Goal: Use online tool/utility: Utilize a website feature to perform a specific function

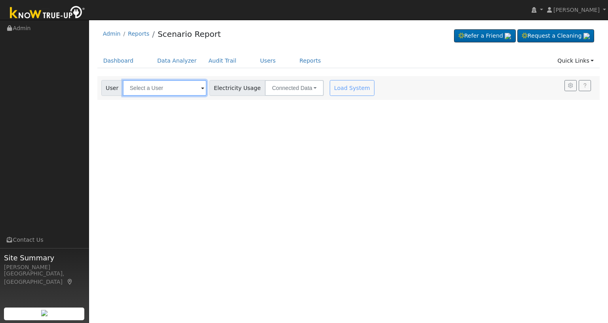
click at [174, 87] on input "text" at bounding box center [165, 88] width 84 height 16
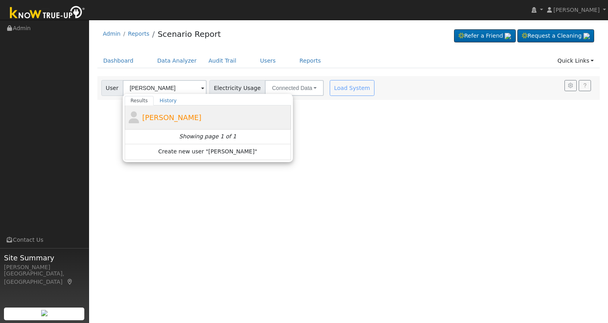
click at [165, 113] on span "[PERSON_NAME]" at bounding box center [171, 117] width 59 height 8
type input "[PERSON_NAME]"
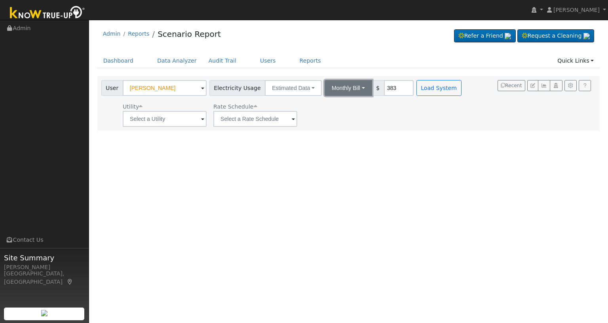
click at [352, 87] on button "Monthly Bill" at bounding box center [349, 88] width 48 height 16
click at [341, 107] on link "Annual Consumption" at bounding box center [337, 105] width 69 height 11
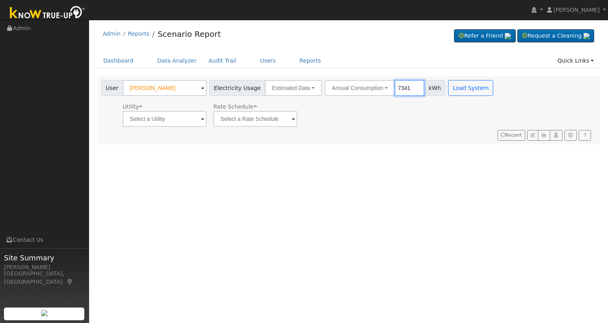
type input "7341"
click at [190, 122] on input "text" at bounding box center [165, 119] width 84 height 16
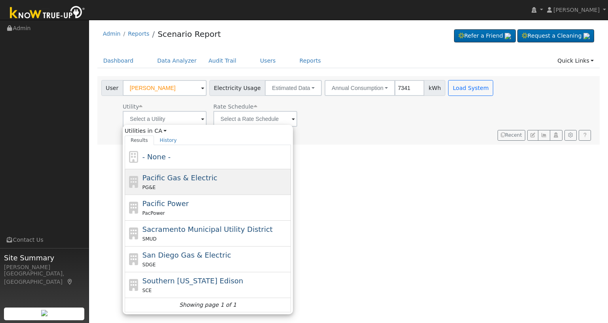
click at [174, 175] on span "Pacific Gas & Electric" at bounding box center [180, 177] width 75 height 8
type input "Pacific Gas & Electric"
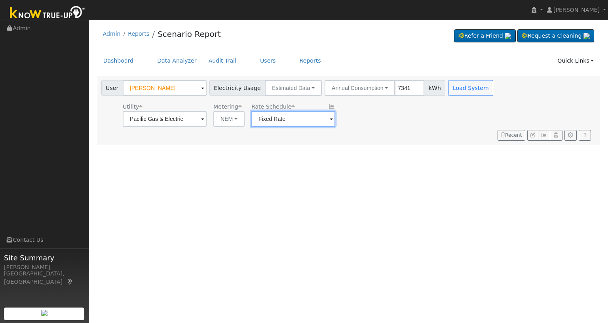
click at [207, 115] on input "Fixed Rate" at bounding box center [165, 119] width 84 height 16
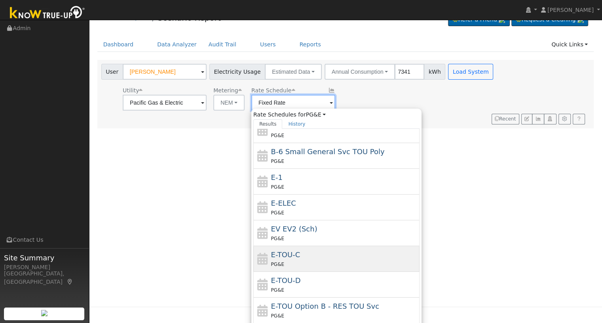
scroll to position [31, 0]
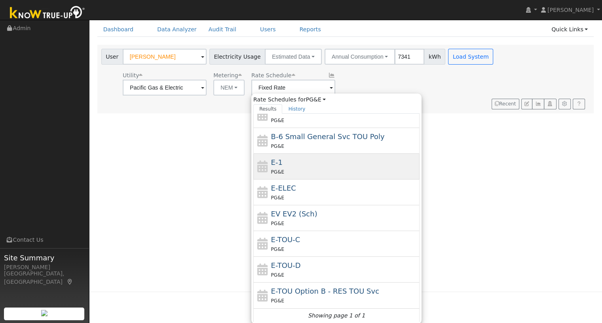
click at [296, 168] on div "PG&E" at bounding box center [344, 172] width 147 height 8
type input "E-1"
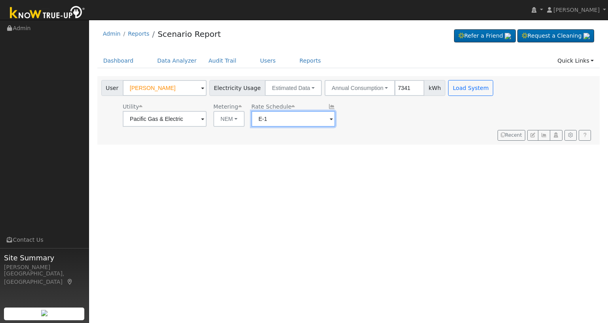
click at [207, 117] on input "E-1" at bounding box center [165, 119] width 84 height 16
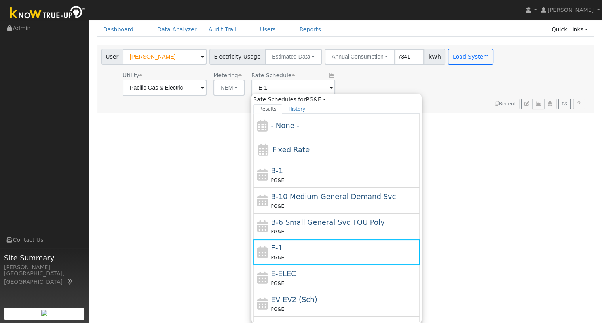
click at [286, 244] on div "E-1 PG&E" at bounding box center [344, 251] width 147 height 19
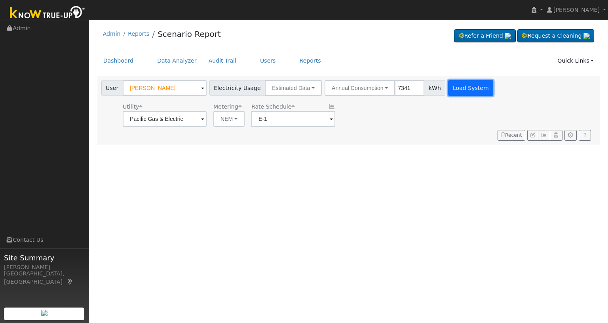
click at [462, 80] on button "Load System" at bounding box center [470, 88] width 45 height 16
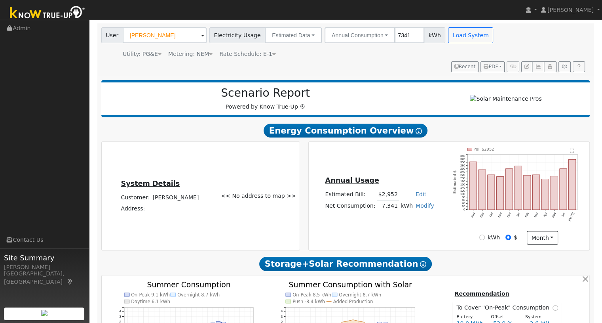
scroll to position [211, 0]
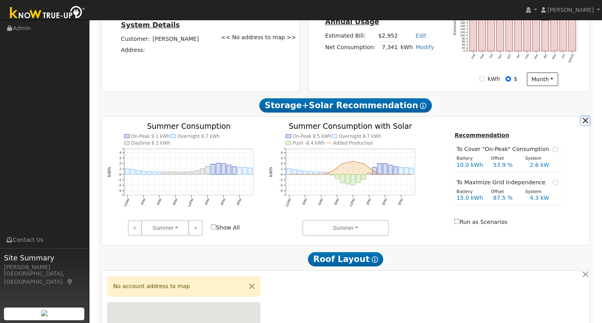
click at [585, 123] on button "button" at bounding box center [585, 120] width 8 height 8
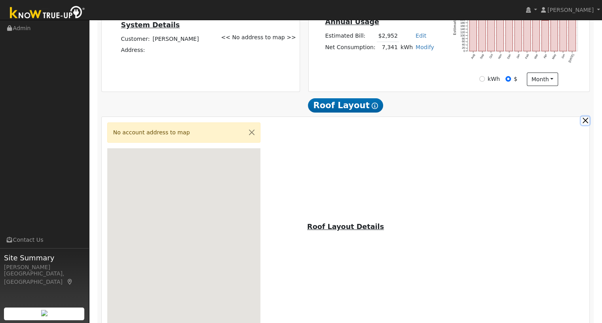
click at [585, 123] on button "button" at bounding box center [585, 120] width 8 height 8
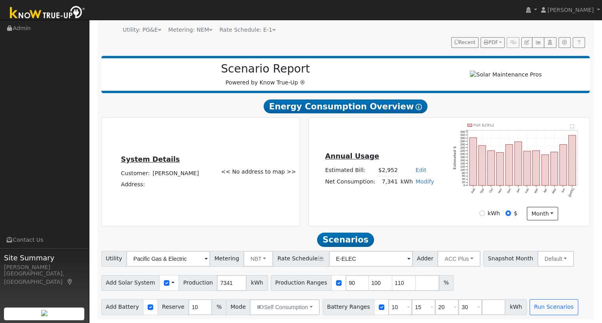
scroll to position [80, 0]
drag, startPoint x: 341, startPoint y: 287, endPoint x: 333, endPoint y: 288, distance: 8.4
click at [346, 288] on input "90" at bounding box center [358, 283] width 24 height 16
type input "100"
type input "110"
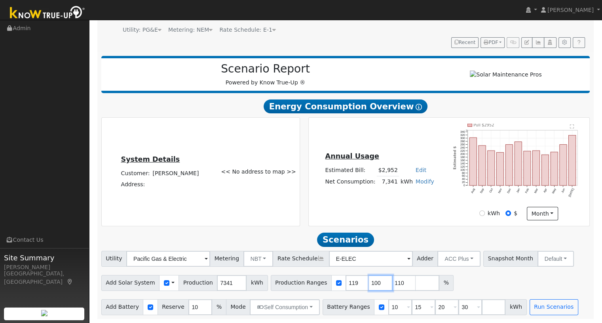
type input "119"
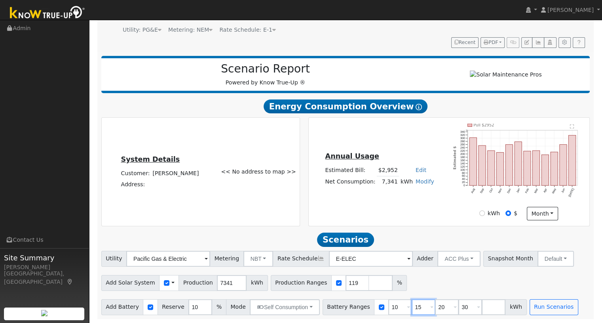
drag, startPoint x: 407, startPoint y: 305, endPoint x: 397, endPoint y: 302, distance: 10.8
click at [412, 302] on input "15" at bounding box center [424, 307] width 24 height 16
drag, startPoint x: 431, startPoint y: 306, endPoint x: 421, endPoint y: 306, distance: 9.9
click at [435, 306] on input "20" at bounding box center [447, 307] width 24 height 16
type input "30"
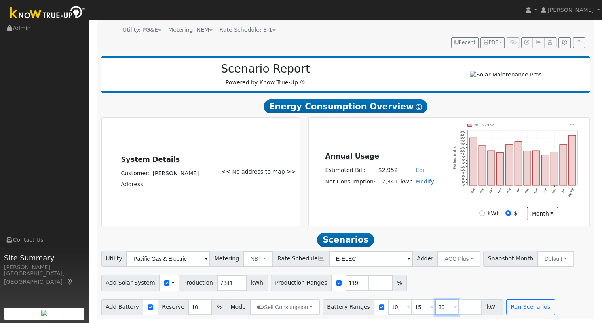
drag, startPoint x: 429, startPoint y: 306, endPoint x: 423, endPoint y: 306, distance: 6.7
click at [435, 306] on input "30" at bounding box center [447, 307] width 24 height 16
type input "13.5"
type input "15"
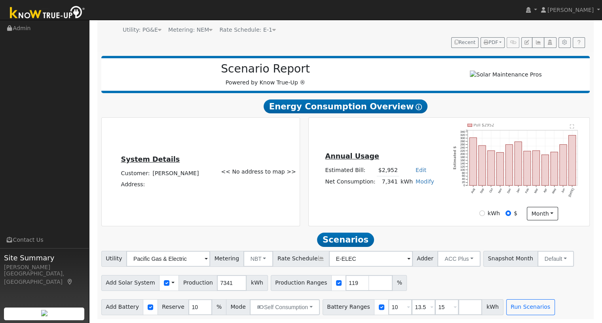
click at [493, 289] on div "Add Solar System Use CSV Data Production 7341 kWh Production Ranges 119 %" at bounding box center [346, 281] width 492 height 19
click at [507, 304] on button "Run Scenarios" at bounding box center [531, 307] width 49 height 16
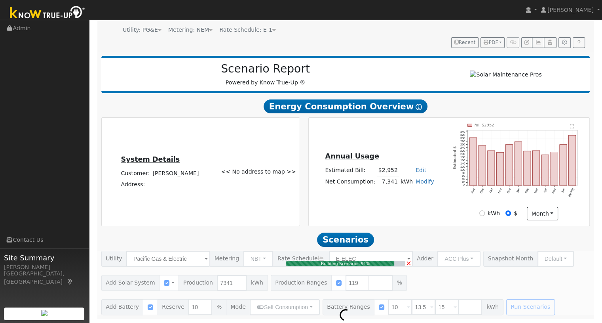
type input "5.8"
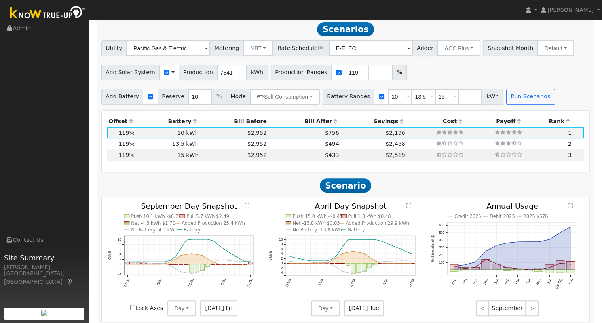
scroll to position [288, 0]
click at [233, 145] on td "$2,952" at bounding box center [234, 143] width 69 height 11
type input "$16,200"
type input "$10,975"
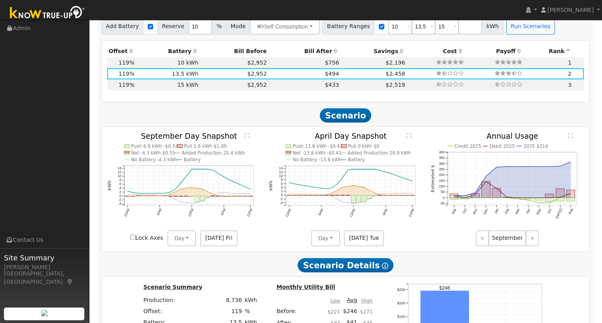
scroll to position [341, 0]
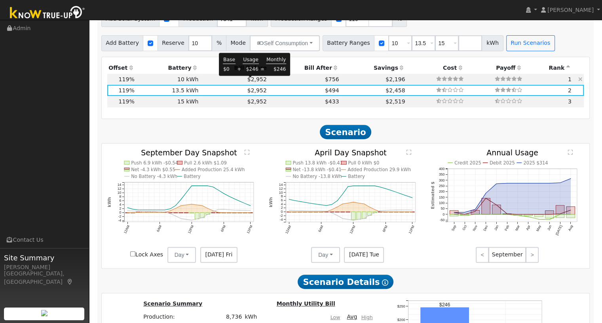
click at [248, 81] on span "$2,952" at bounding box center [257, 79] width 19 height 6
type input "$12,000"
type input "$9,715"
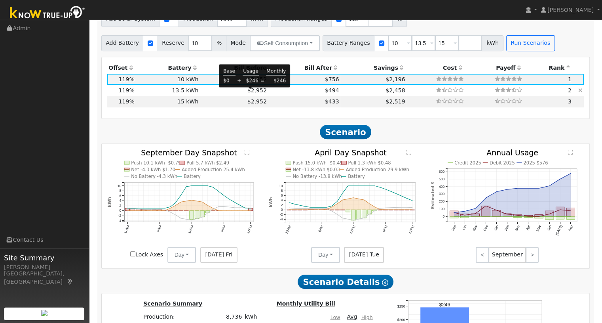
click at [248, 93] on span "$2,952" at bounding box center [257, 90] width 19 height 6
type input "$16,200"
type input "$10,975"
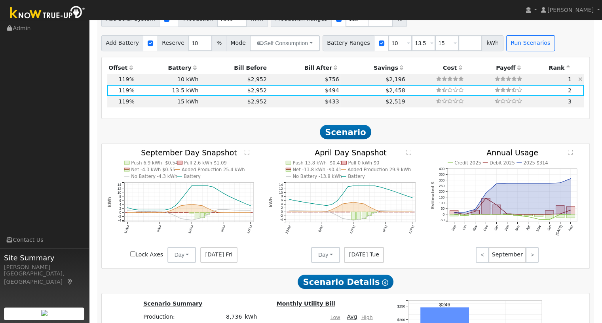
click at [311, 82] on td "$756" at bounding box center [304, 79] width 72 height 11
type input "$12,000"
type input "$9,715"
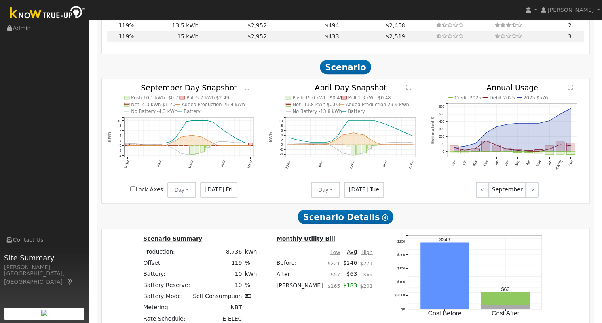
scroll to position [551, 0]
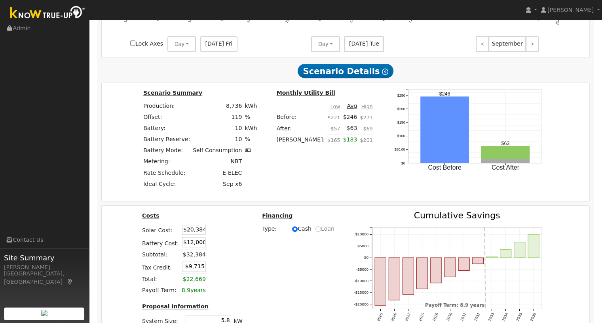
drag, startPoint x: 179, startPoint y: 245, endPoint x: 211, endPoint y: 248, distance: 32.6
click at [211, 248] on tr "Battery Cost: $12,000" at bounding box center [192, 242] width 103 height 13
type input "$8,550"
type input "$8,680"
type input "$26,250"
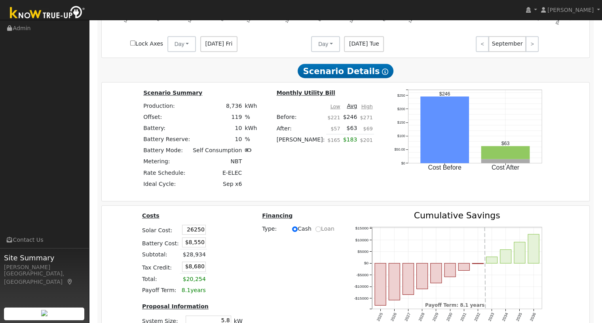
type input "$10,440"
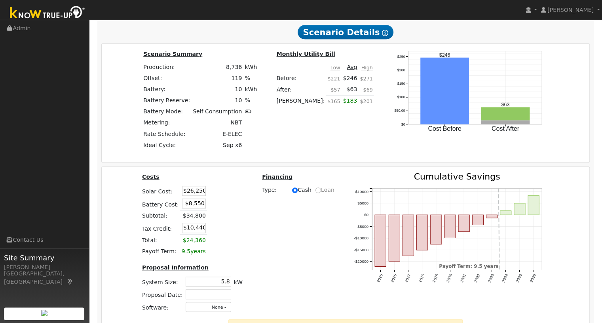
scroll to position [604, 0]
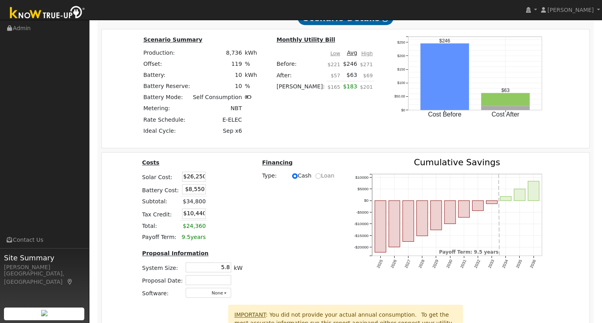
drag, startPoint x: 217, startPoint y: 269, endPoint x: 245, endPoint y: 271, distance: 27.4
click at [245, 271] on div "Costs Solar Cost: $26,250 Battery Cost: $8,550 Subtotal: $34,800 Tax Credit: $1…" at bounding box center [192, 231] width 120 height 147
click at [272, 253] on div "Costs Solar Cost: $26,250 Battery Cost: $8,550 Subtotal: $34,800 Tax Credit: $1…" at bounding box center [346, 231] width 494 height 147
drag, startPoint x: 217, startPoint y: 269, endPoint x: 243, endPoint y: 272, distance: 26.6
click at [243, 272] on div "Costs Solar Cost: $26,250 Battery Cost: $8,550 Subtotal: $34,800 Tax Credit: $1…" at bounding box center [192, 231] width 120 height 147
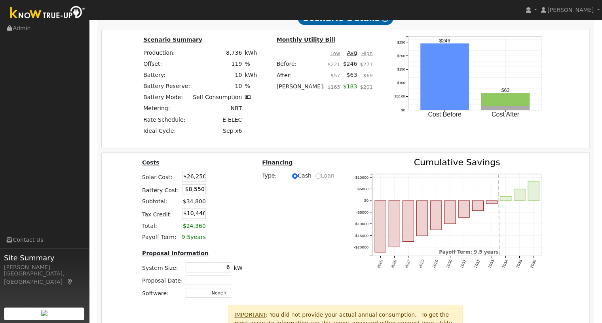
type input "6.0"
click at [282, 244] on div "Costs Solar Cost: $26,250 Battery Cost: $8,550 Subtotal: $34,800 Tax Credit: $1…" at bounding box center [346, 231] width 494 height 147
click at [221, 280] on input "text" at bounding box center [209, 280] width 46 height 10
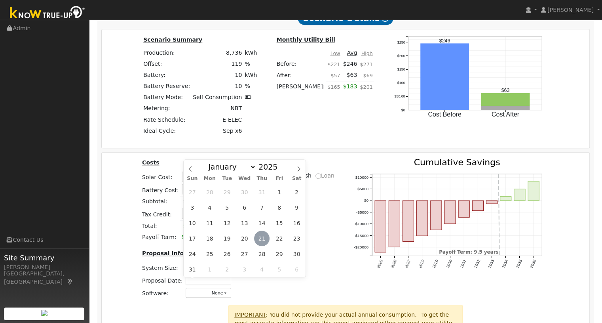
click at [262, 232] on span "21" at bounding box center [261, 238] width 15 height 15
type input "[DATE]"
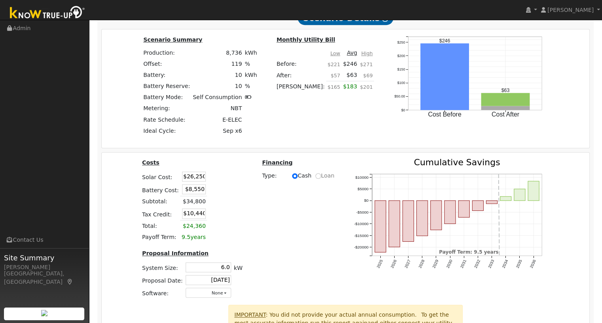
click at [311, 245] on div "Costs Solar Cost: $26,250 Battery Cost: $8,550 Subtotal: $34,800 Tax Credit: $1…" at bounding box center [346, 231] width 494 height 147
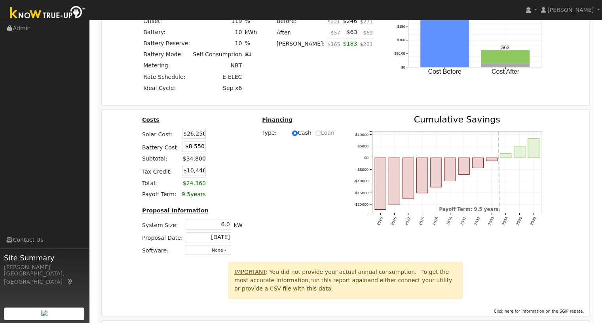
scroll to position [677, 0]
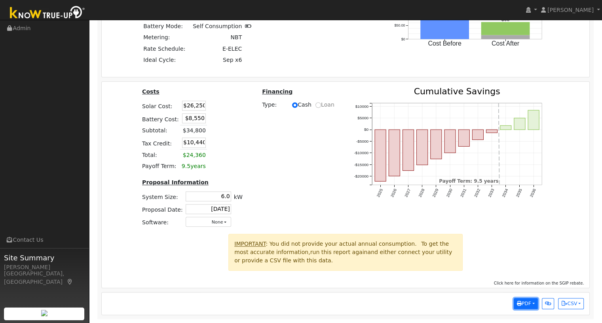
click at [520, 304] on icon "button" at bounding box center [519, 303] width 5 height 5
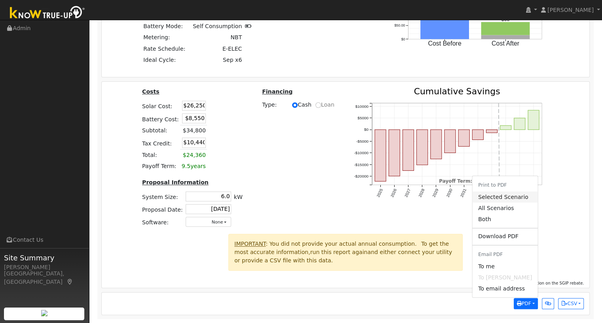
click at [498, 194] on link "Selected Scenario" at bounding box center [505, 196] width 65 height 11
